Goal: Task Accomplishment & Management: Manage account settings

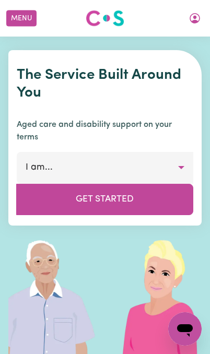
click at [191, 22] on icon "My Account" at bounding box center [194, 18] width 10 height 10
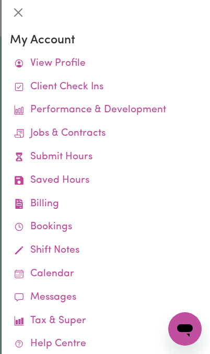
click at [131, 58] on link "View Profile" at bounding box center [105, 63] width 191 height 23
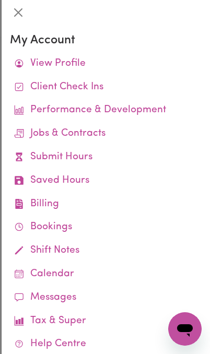
click at [89, 65] on link "View Profile" at bounding box center [105, 63] width 191 height 23
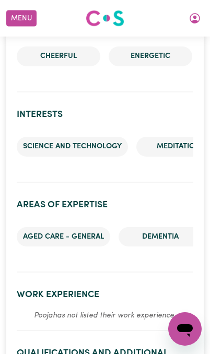
scroll to position [1990, 0]
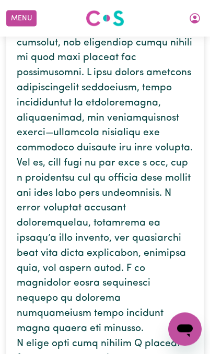
click at [191, 19] on icon "My Account" at bounding box center [194, 18] width 13 height 13
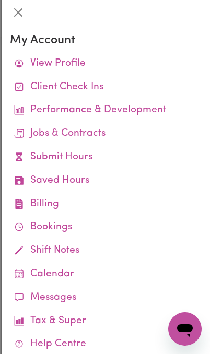
scroll to position [0, 0]
click at [65, 64] on link "View Profile" at bounding box center [105, 63] width 191 height 23
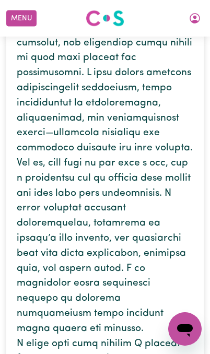
click at [193, 19] on icon "My Account" at bounding box center [194, 18] width 13 height 13
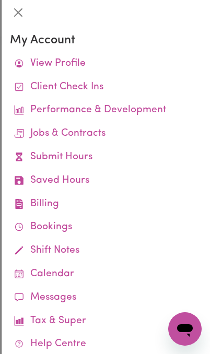
click at [25, 16] on button "Close" at bounding box center [18, 12] width 17 height 17
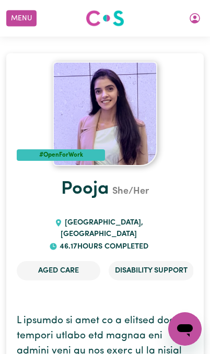
click at [30, 17] on button "Menu" at bounding box center [21, 18] width 30 height 16
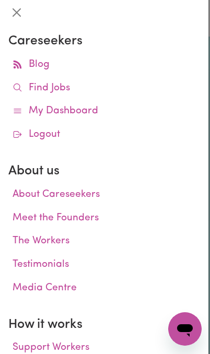
click at [15, 11] on button "Close" at bounding box center [16, 12] width 17 height 17
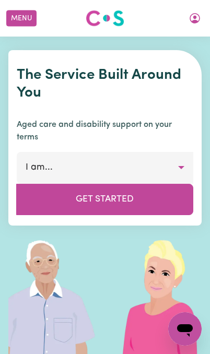
click at [193, 18] on icon "My Account" at bounding box center [194, 18] width 3 height 4
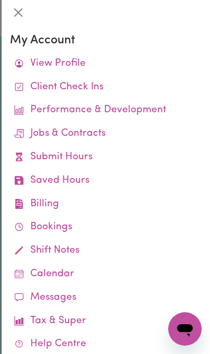
click at [45, 64] on link "View Profile" at bounding box center [105, 63] width 191 height 23
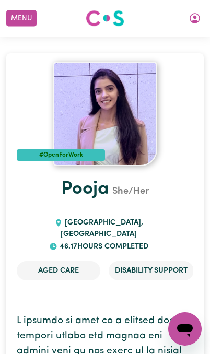
click at [186, 19] on button "My Account" at bounding box center [195, 18] width 22 height 18
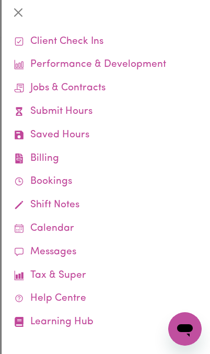
scroll to position [44, 0]
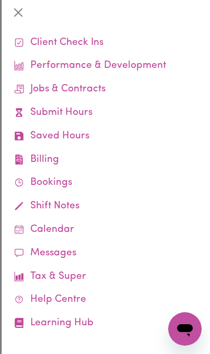
click at [9, 21] on div at bounding box center [106, 12] width 208 height 25
click at [25, 14] on button "Close" at bounding box center [18, 12] width 17 height 17
